Goal: Check status: Check status

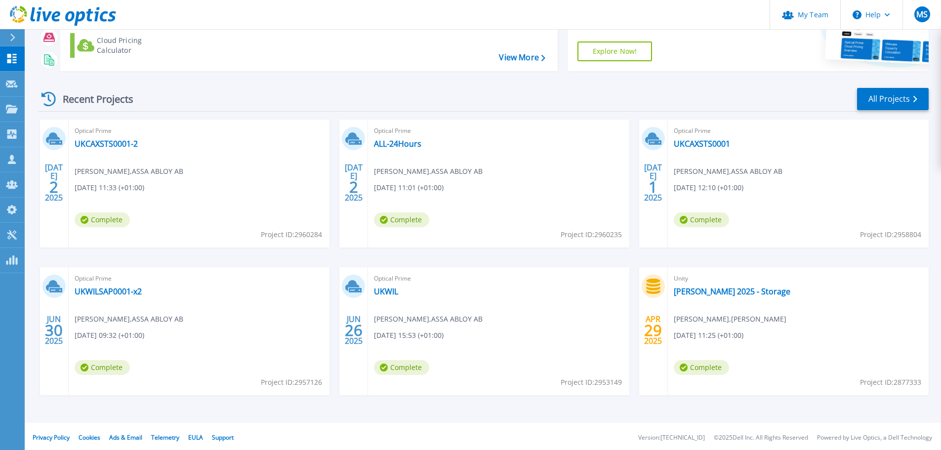
scroll to position [97, 0]
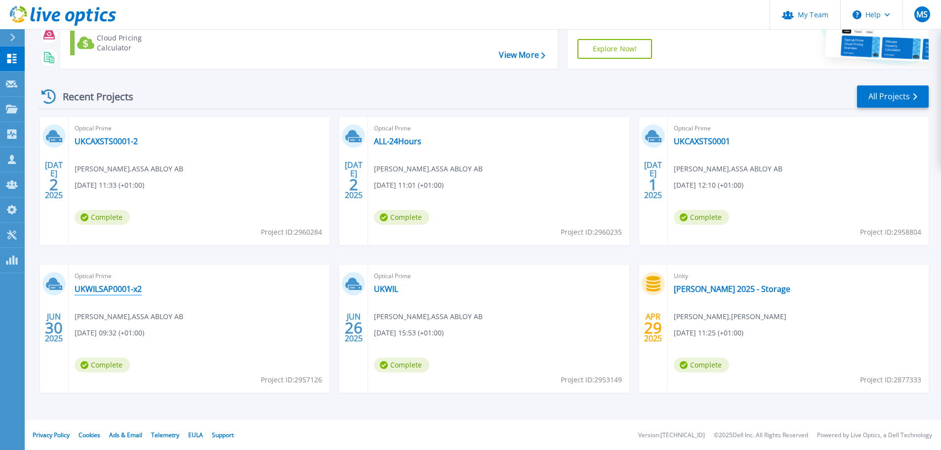
drag, startPoint x: 129, startPoint y: 295, endPoint x: 116, endPoint y: 285, distance: 17.3
click at [707, 145] on link "UKCAXSTS0001" at bounding box center [702, 141] width 56 height 10
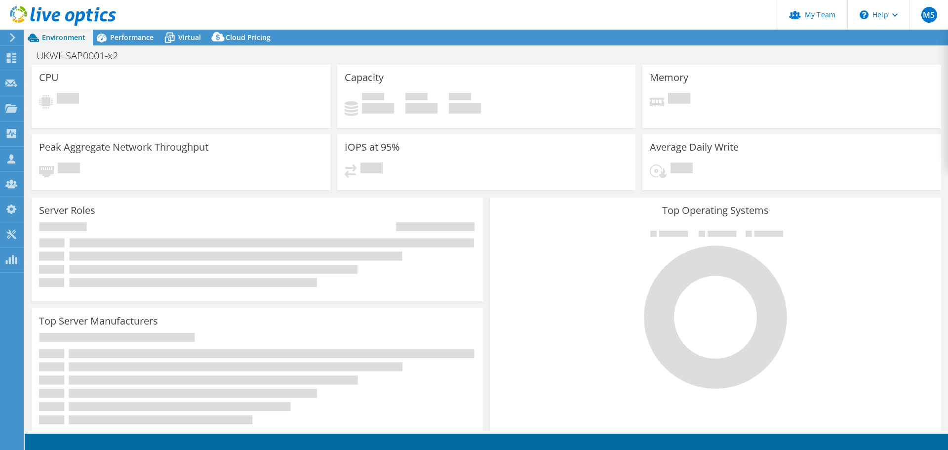
select select "USD"
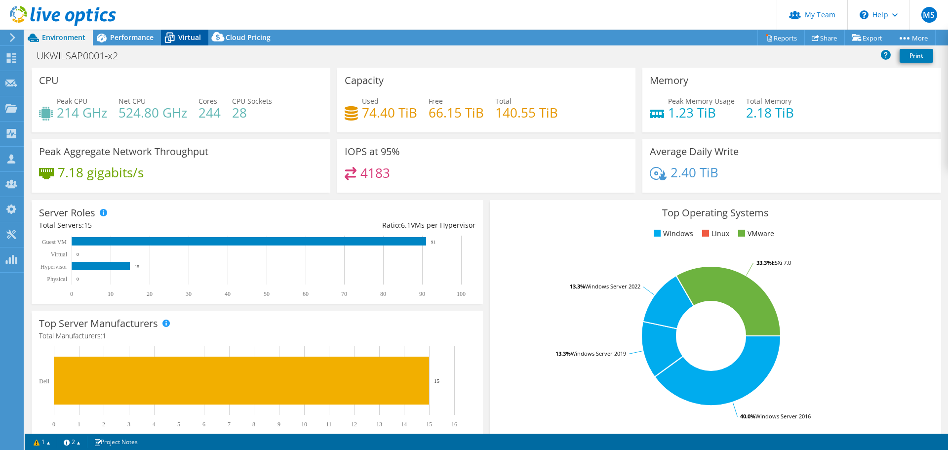
click at [184, 39] on span "Virtual" at bounding box center [189, 37] width 23 height 9
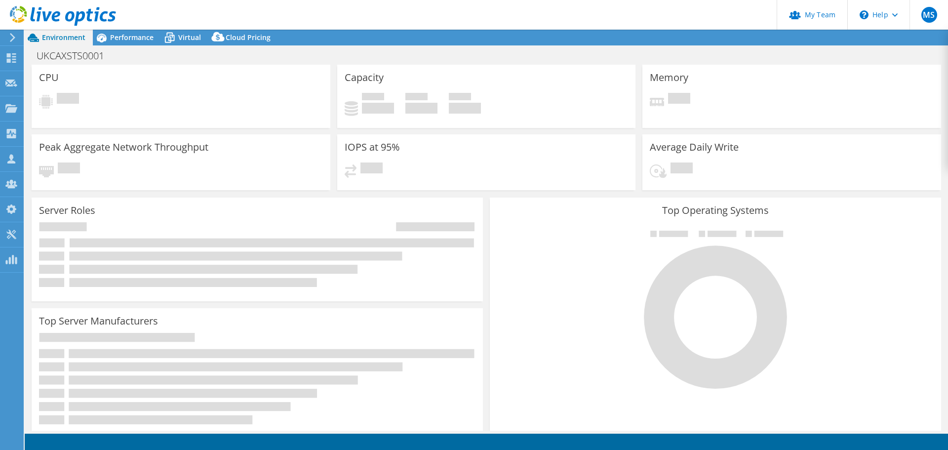
select select "USD"
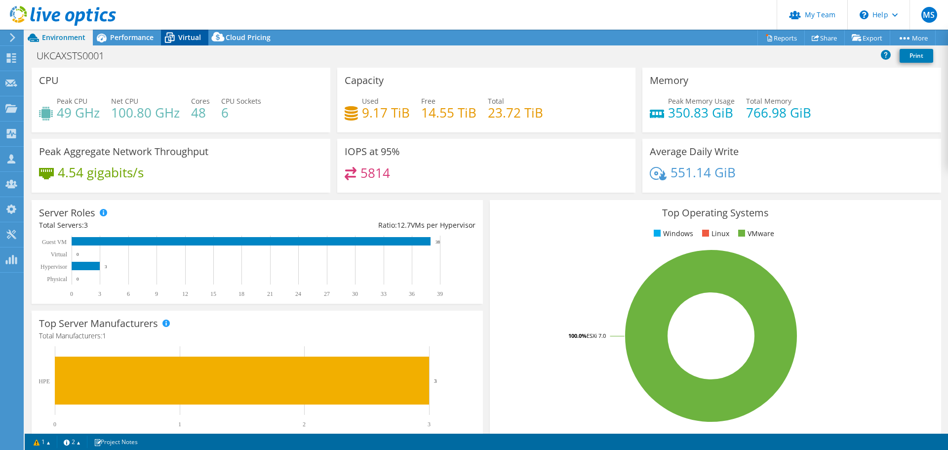
click at [181, 40] on span "Virtual" at bounding box center [189, 37] width 23 height 9
